Goal: Task Accomplishment & Management: Complete application form

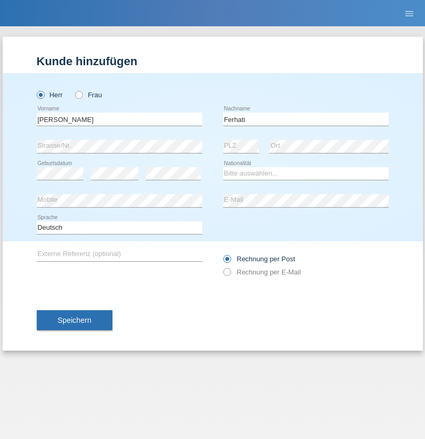
type input "Ferhati"
select select "DE"
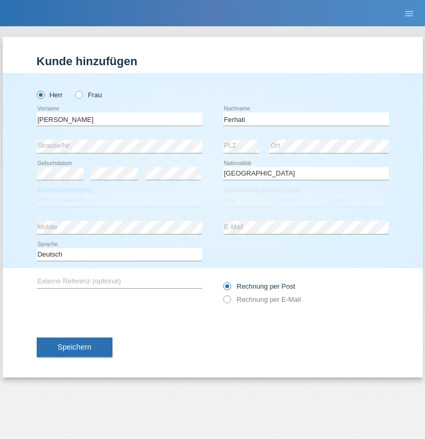
select select "C"
select select "14"
select select "02"
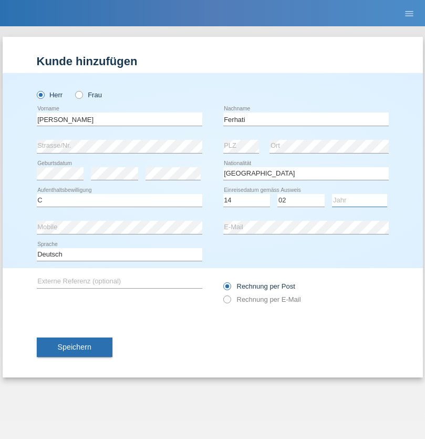
select select "2021"
select select "en"
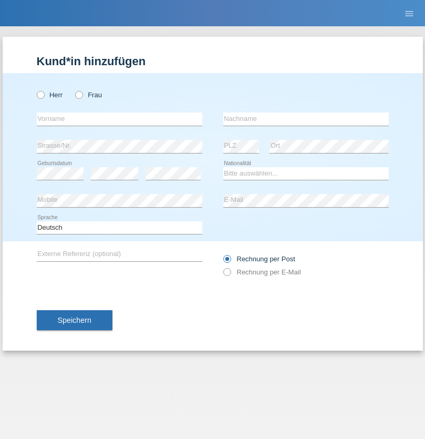
radio input "true"
click at [119, 119] on input "text" at bounding box center [120, 119] width 166 height 13
type input "firat"
click at [306, 119] on input "text" at bounding box center [306, 119] width 166 height 13
type input "kara"
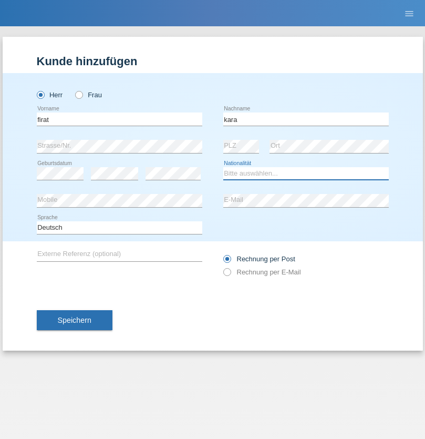
select select "CH"
radio input "true"
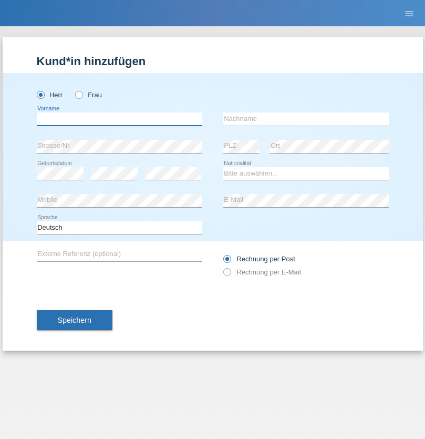
click at [119, 119] on input "text" at bounding box center [120, 119] width 166 height 13
type input "Bogdan"
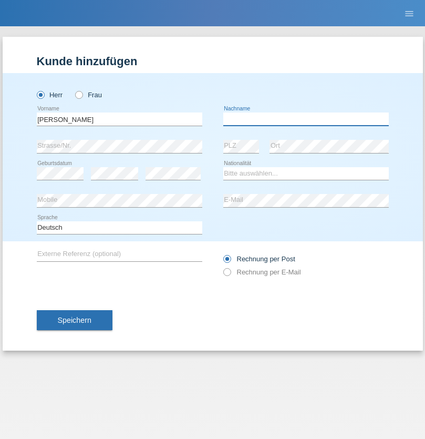
click at [306, 119] on input "text" at bounding box center [306, 119] width 166 height 13
type input "Cristian"
select select "RO"
select select "C"
select select "11"
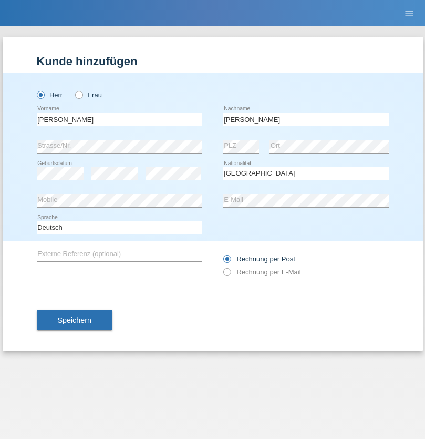
select select "02"
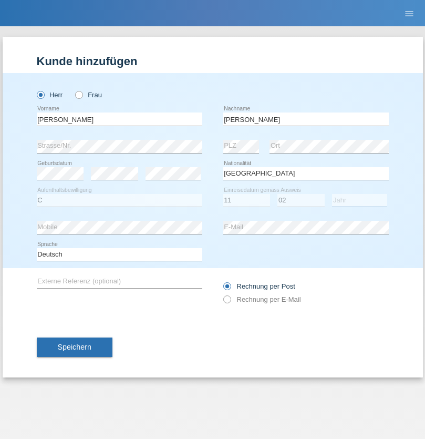
select select "2011"
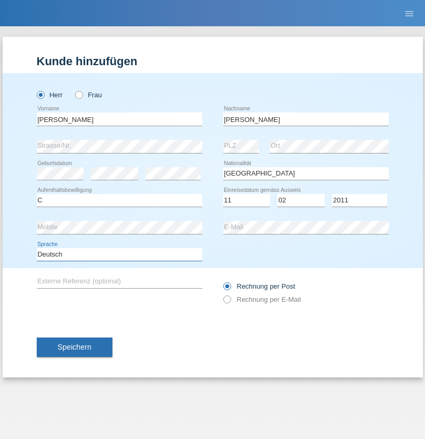
select select "en"
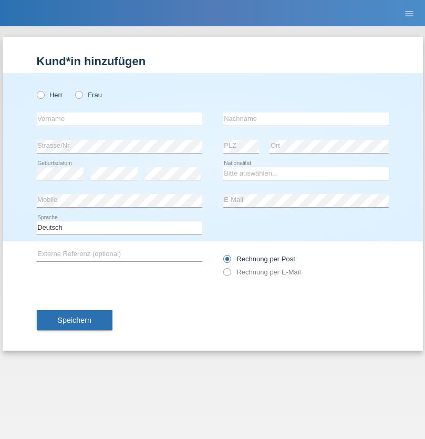
radio input "true"
click at [119, 119] on input "text" at bounding box center [120, 119] width 166 height 13
type input "Hasan"
click at [306, 119] on input "text" at bounding box center [306, 119] width 166 height 13
type input "Ymeri"
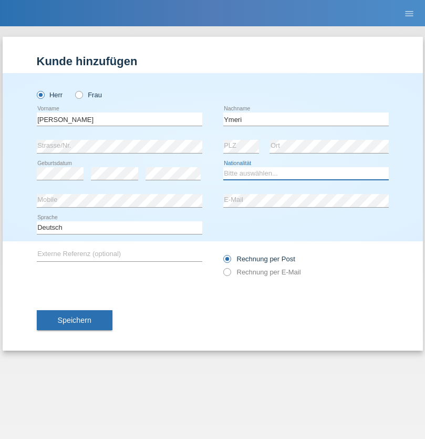
select select "XK"
select select "C"
select select "21"
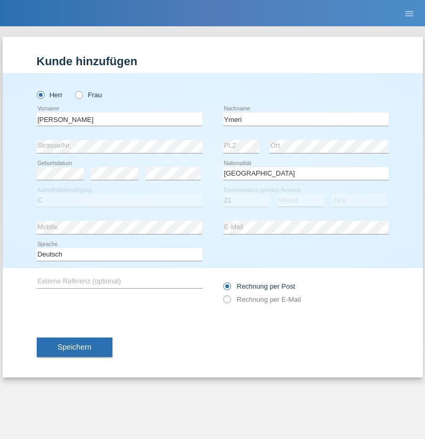
select select "03"
select select "1991"
